Goal: Task Accomplishment & Management: Complete application form

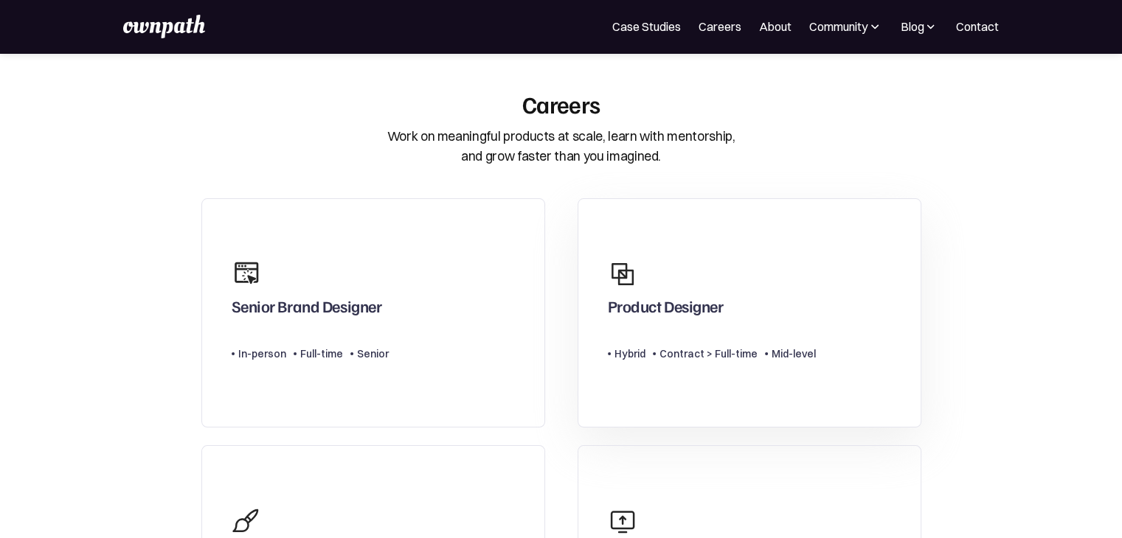
click at [675, 289] on div "Product Designer" at bounding box center [712, 287] width 208 height 71
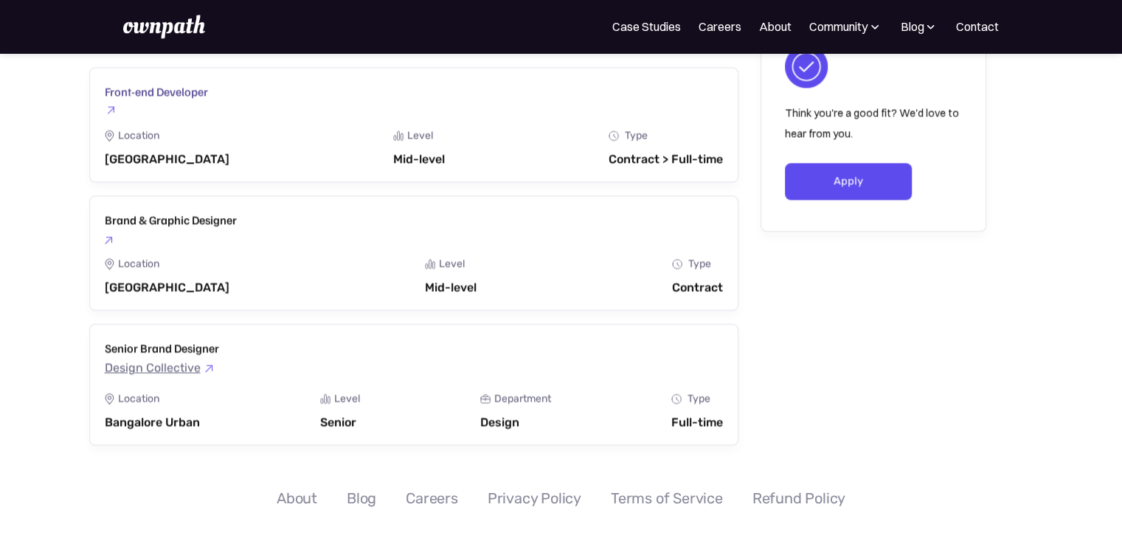
scroll to position [2130, 0]
click at [844, 192] on link "Apply" at bounding box center [849, 180] width 128 height 37
click at [162, 31] on img at bounding box center [163, 27] width 81 height 24
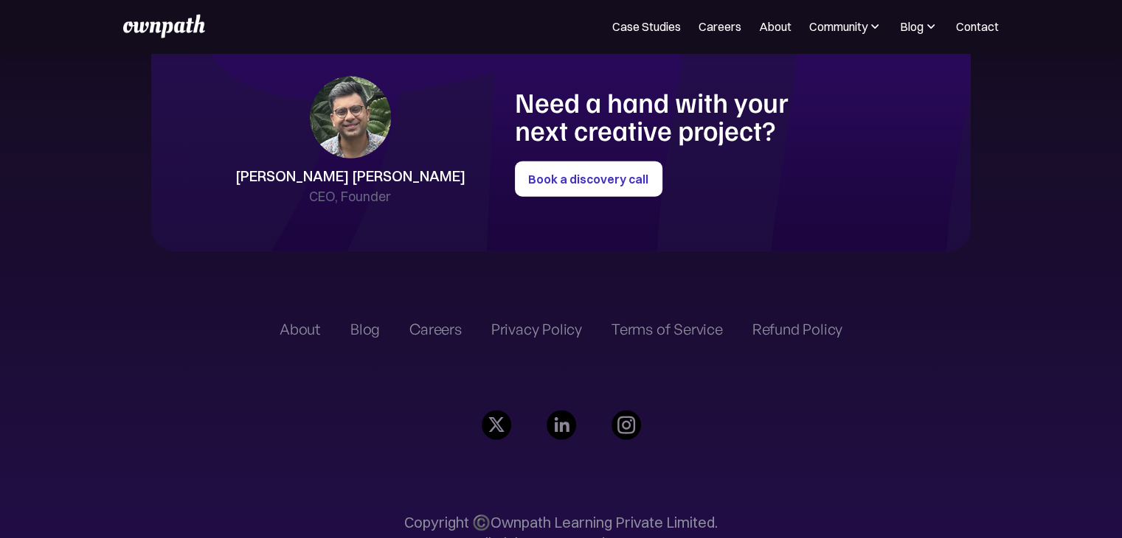
scroll to position [3400, 0]
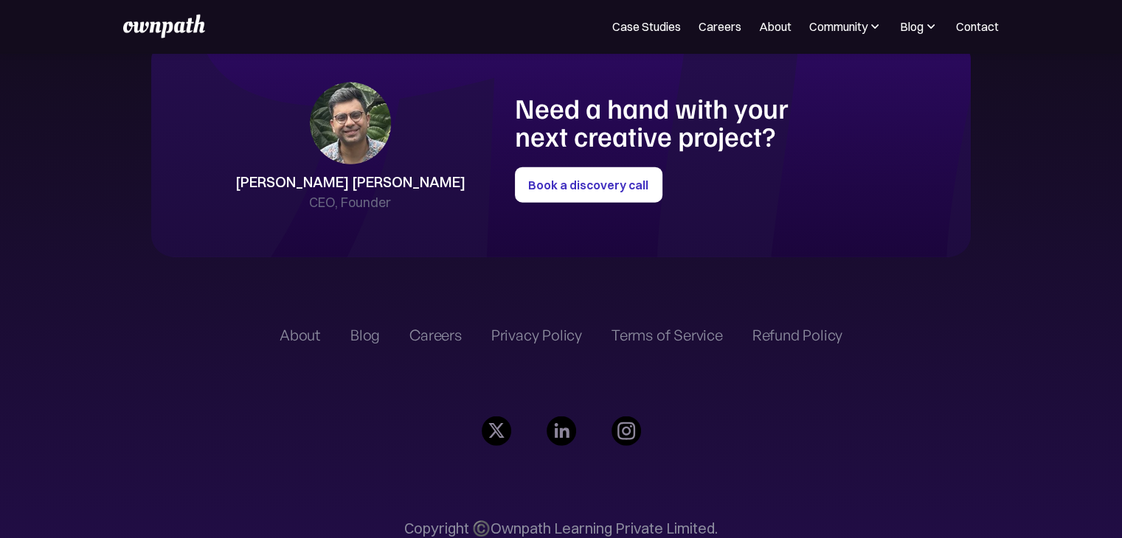
scroll to position [3488, 0]
